Goal: Task Accomplishment & Management: Use online tool/utility

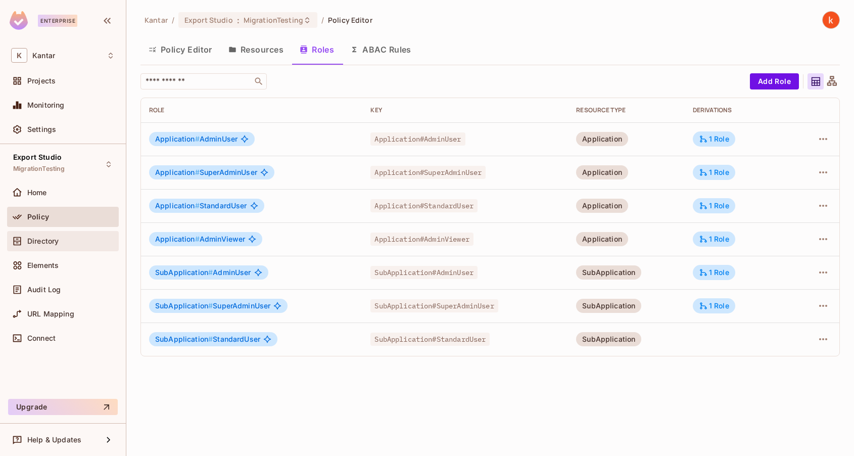
click at [54, 238] on span "Directory" at bounding box center [42, 241] width 31 height 8
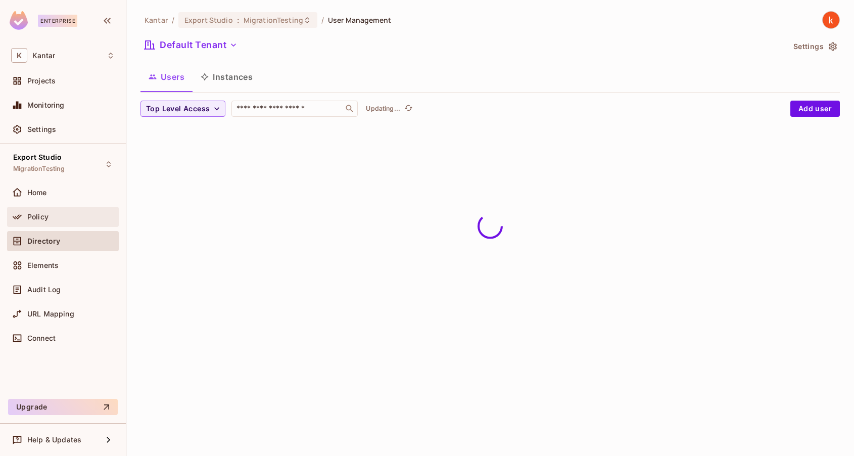
click at [36, 213] on span "Policy" at bounding box center [37, 217] width 21 height 8
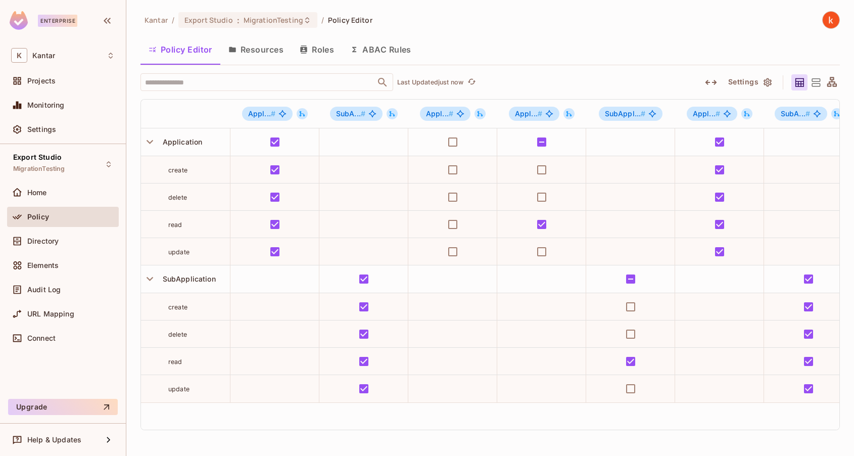
click at [260, 51] on button "Resources" at bounding box center [255, 49] width 71 height 25
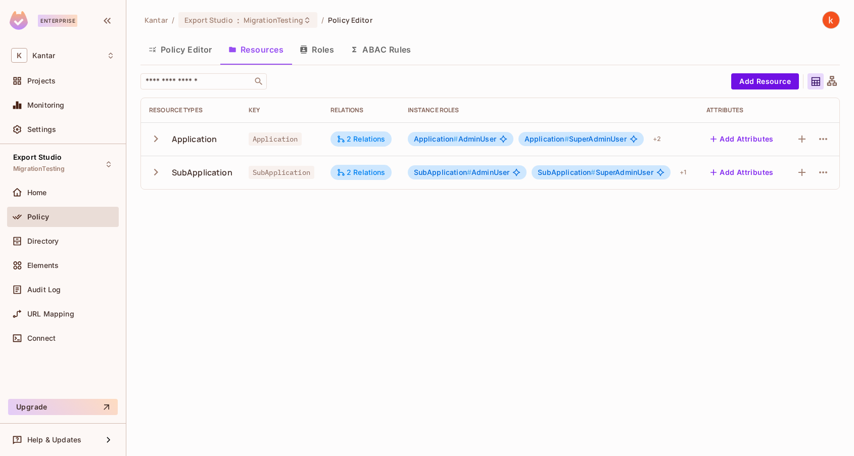
click at [156, 142] on icon "button" at bounding box center [156, 139] width 14 height 14
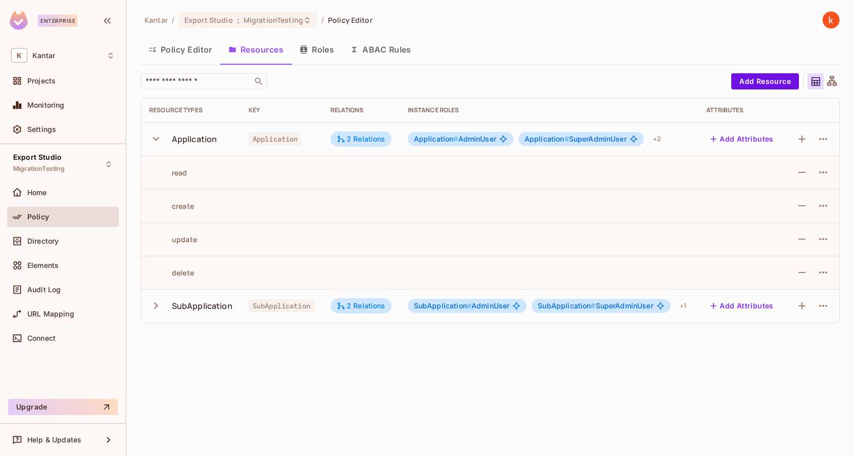
click at [831, 137] on td at bounding box center [813, 138] width 54 height 33
click at [824, 136] on icon "button" at bounding box center [823, 139] width 12 height 12
click at [774, 175] on div "Edit Resource" at bounding box center [778, 178] width 47 height 10
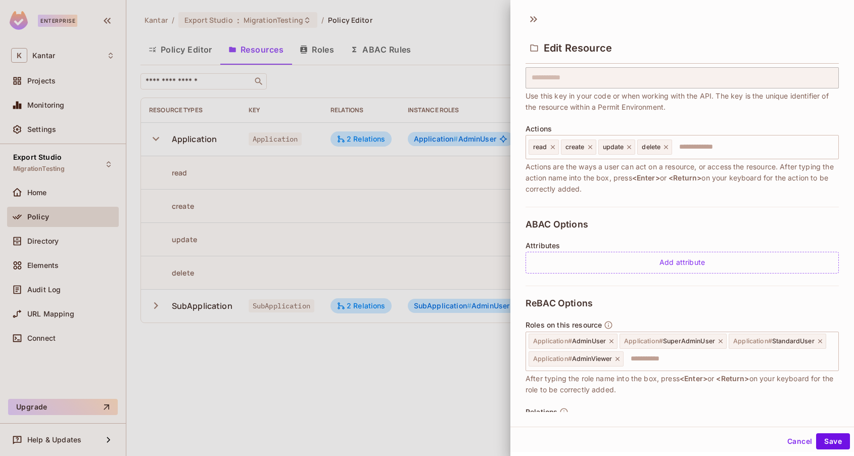
scroll to position [173, 0]
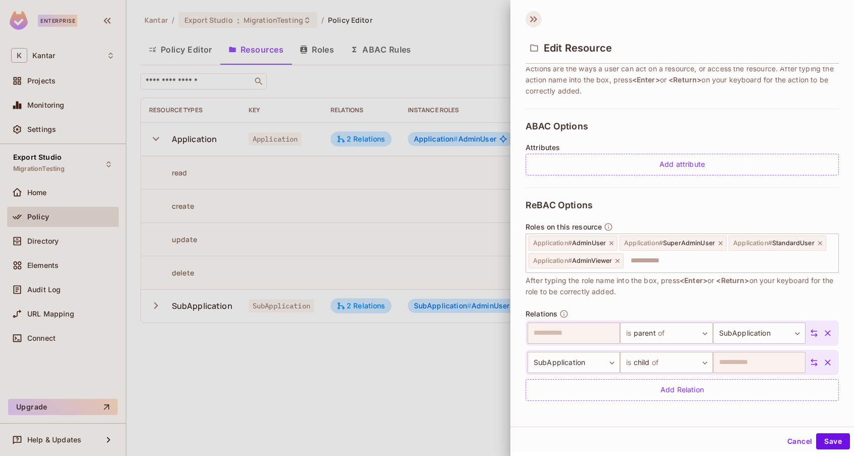
click at [534, 17] on icon at bounding box center [535, 19] width 4 height 6
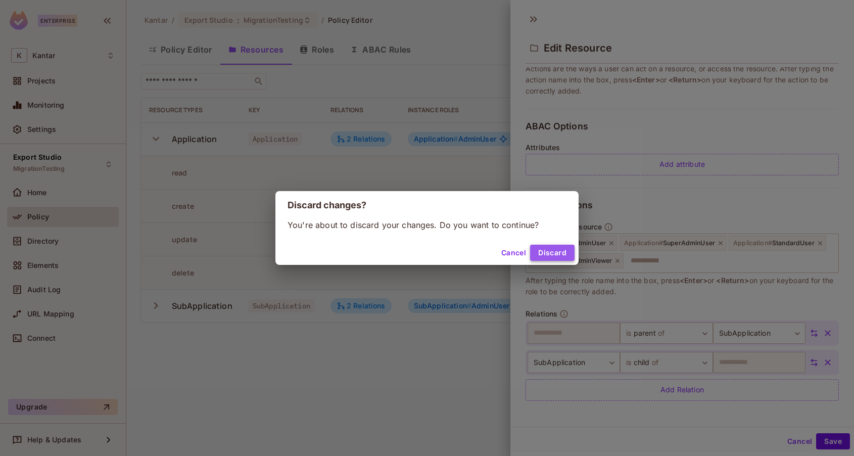
click at [537, 256] on button "Discard" at bounding box center [552, 252] width 44 height 16
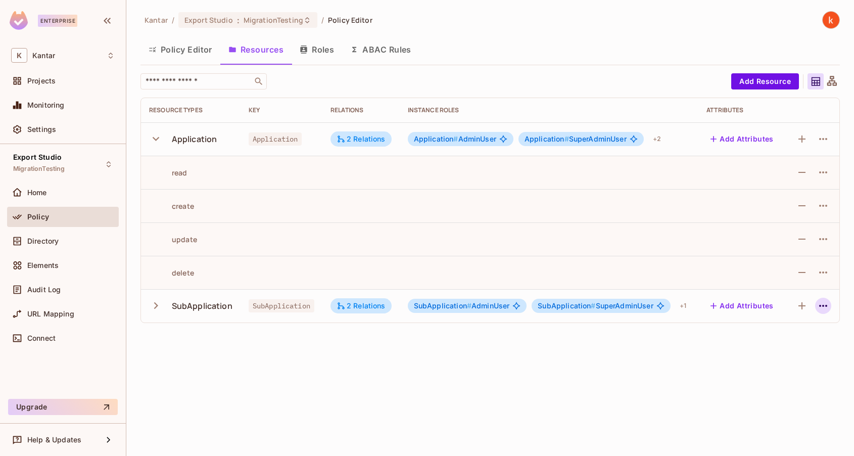
click at [821, 308] on icon "button" at bounding box center [823, 306] width 12 height 12
click at [779, 345] on div "Edit Resource" at bounding box center [778, 345] width 47 height 10
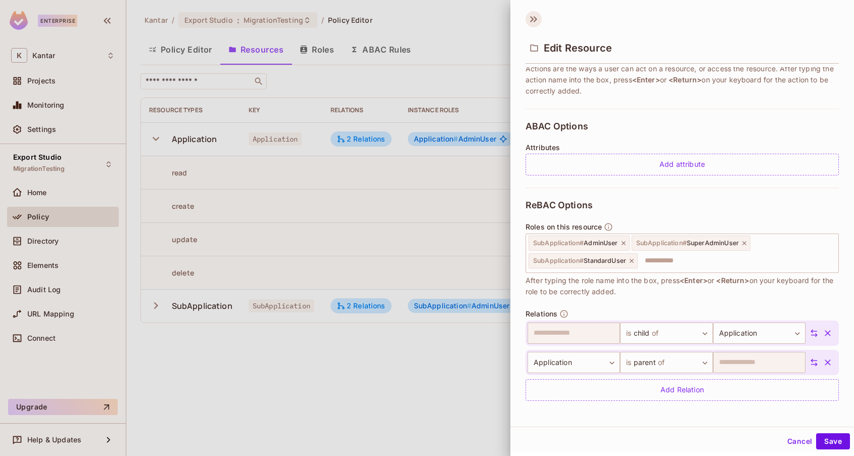
click at [533, 22] on icon at bounding box center [533, 19] width 16 height 16
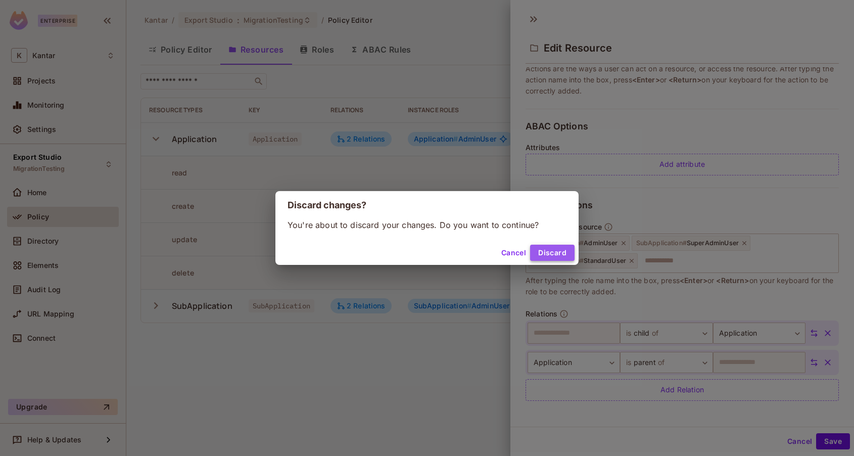
click at [558, 256] on button "Discard" at bounding box center [552, 252] width 44 height 16
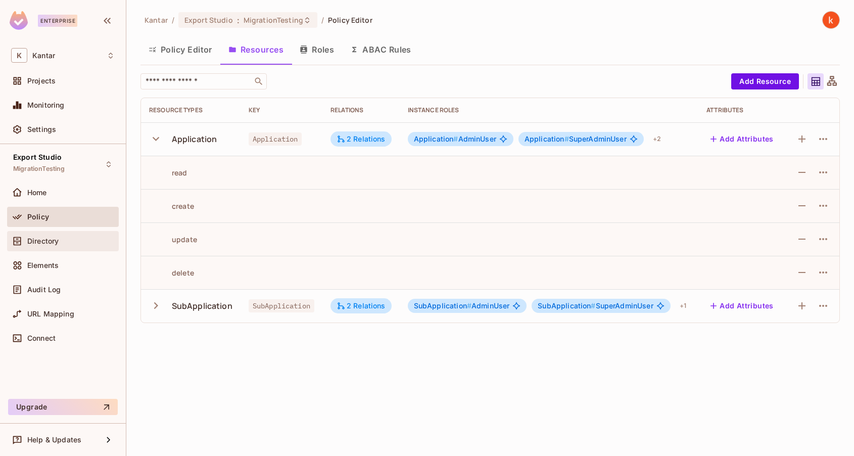
click at [52, 235] on div "Directory" at bounding box center [63, 241] width 104 height 12
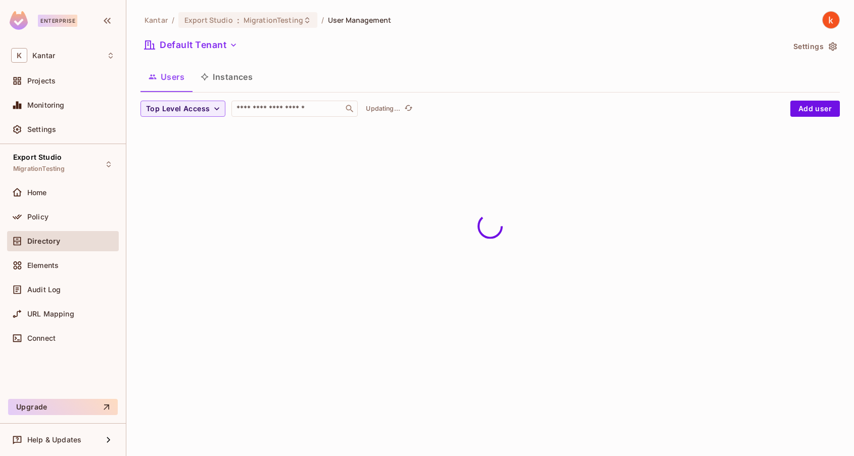
click at [231, 75] on button "Instances" at bounding box center [226, 76] width 68 height 25
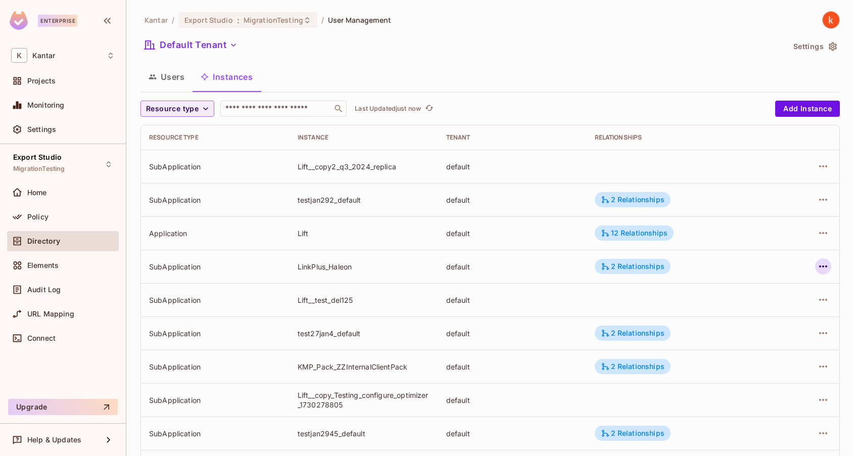
click at [822, 266] on icon "button" at bounding box center [823, 266] width 12 height 12
click at [769, 291] on div "Edit Resource Instance" at bounding box center [763, 289] width 79 height 10
